Goal: Task Accomplishment & Management: Manage account settings

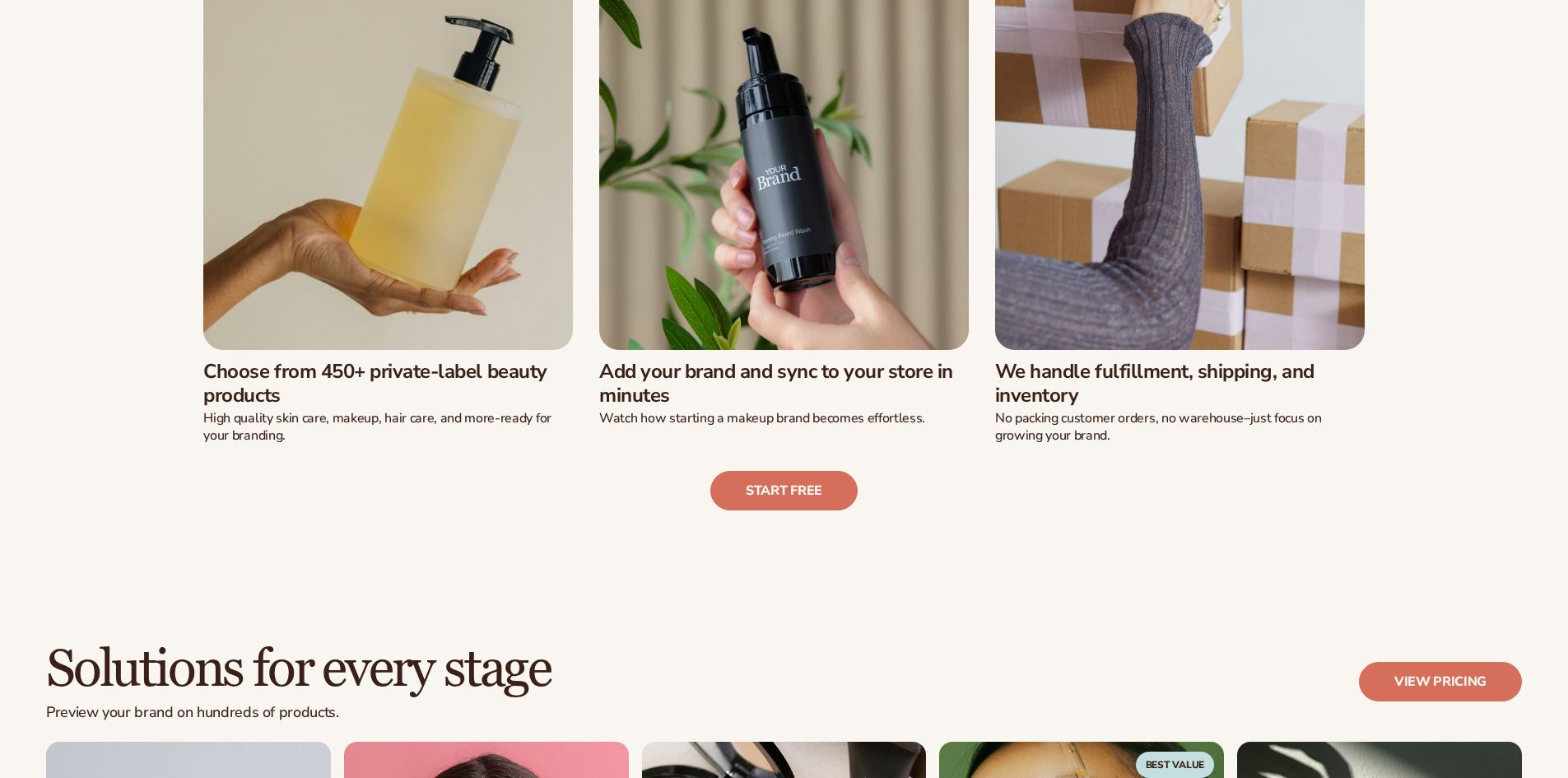
scroll to position [574, 0]
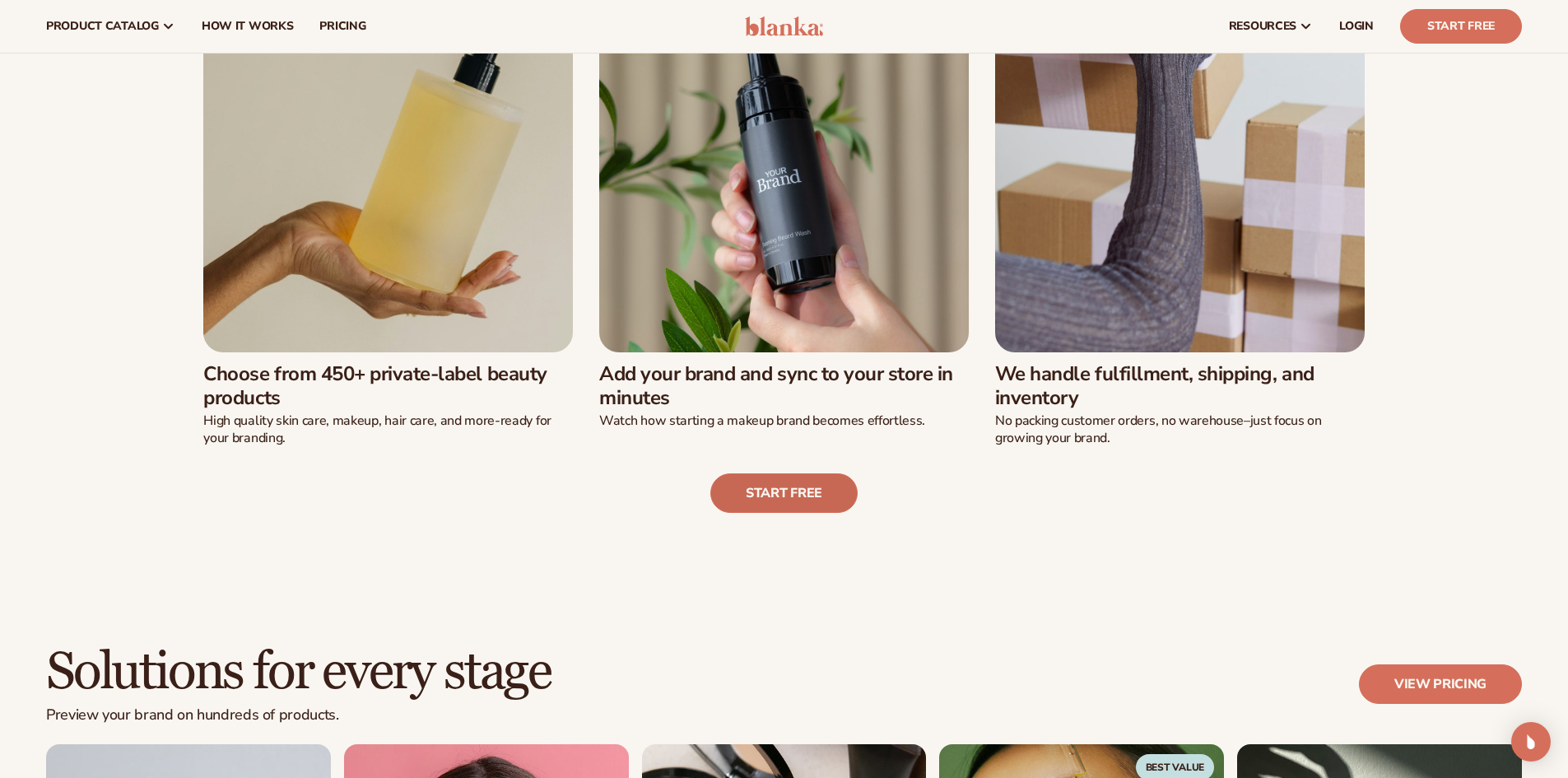
click at [800, 490] on link "Start free" at bounding box center [784, 493] width 147 height 39
click at [1362, 24] on span "LOGIN" at bounding box center [1355, 25] width 34 height 13
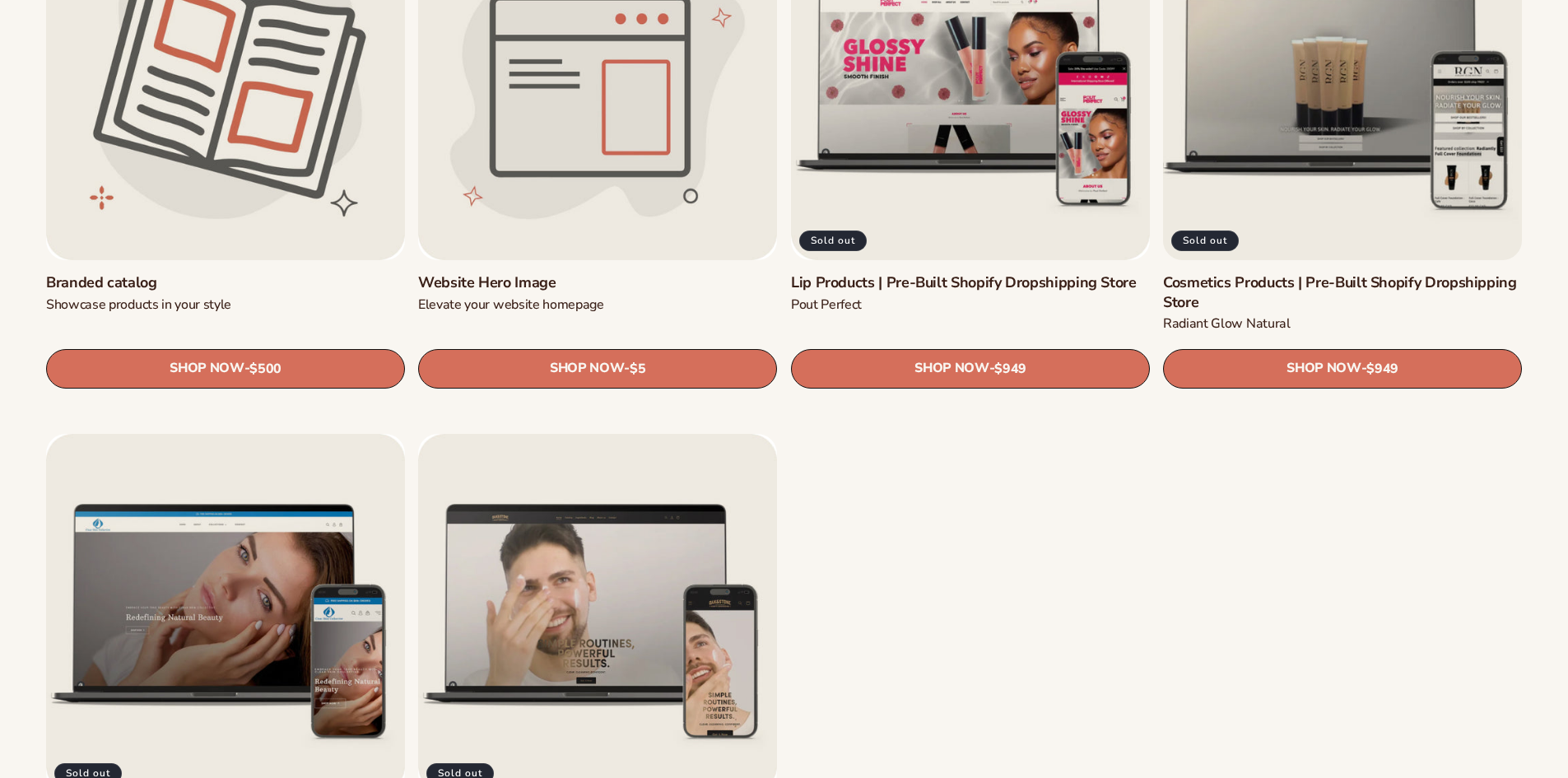
scroll to position [2213, 0]
